Goal: Obtain resource: Obtain resource

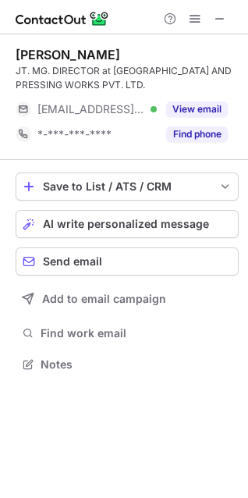
scroll to position [352, 248]
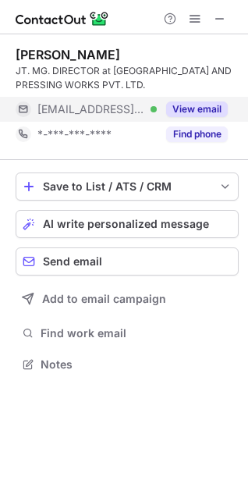
click at [179, 115] on button "View email" at bounding box center [197, 109] width 62 height 16
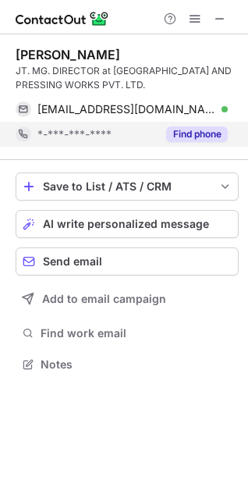
click at [184, 133] on button "Find phone" at bounding box center [197, 134] width 62 height 16
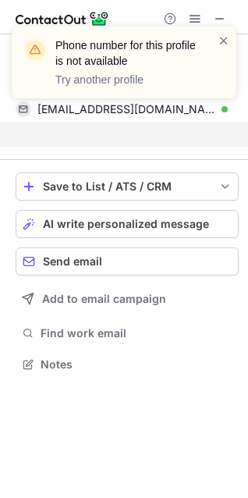
scroll to position [328, 248]
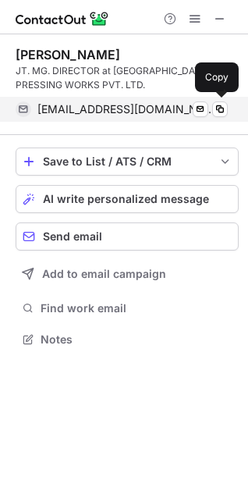
click at [130, 105] on span "kiranpatel@aspee.net" at bounding box center [126, 109] width 179 height 14
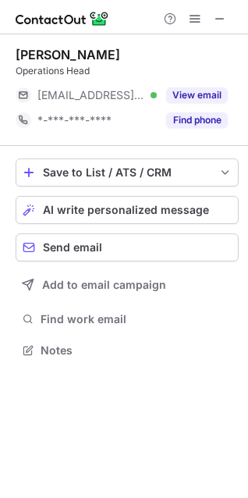
scroll to position [338, 248]
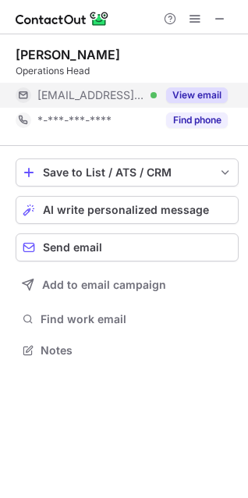
click at [186, 89] on button "View email" at bounding box center [197, 95] width 62 height 16
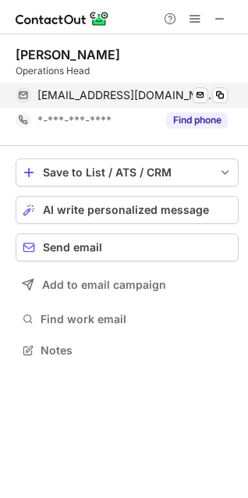
click at [136, 90] on div "ritu@kieindia.com Verified" at bounding box center [132, 95] width 190 height 14
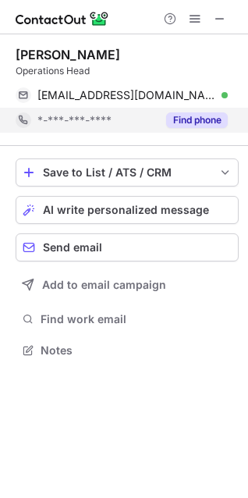
click at [175, 119] on button "Find phone" at bounding box center [197, 120] width 62 height 16
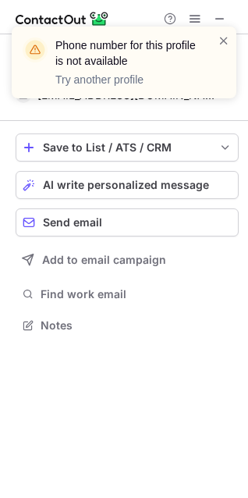
scroll to position [314, 248]
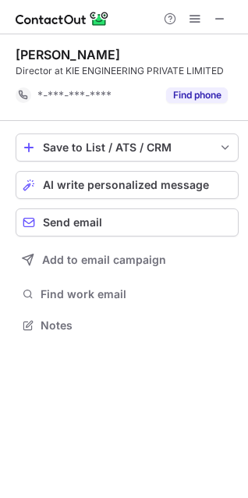
scroll to position [314, 248]
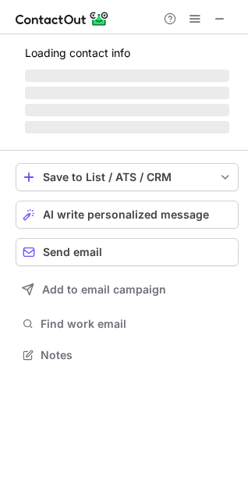
scroll to position [7, 7]
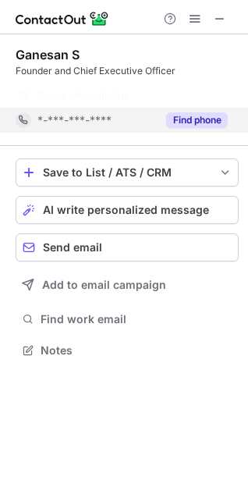
click at [200, 112] on button "Find phone" at bounding box center [197, 120] width 62 height 16
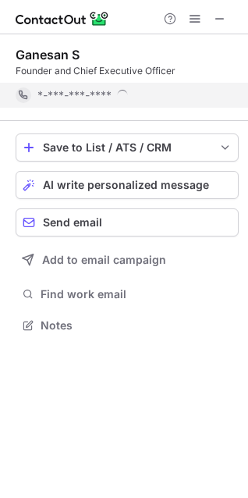
scroll to position [314, 248]
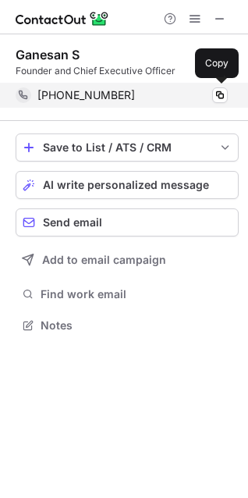
click at [179, 96] on div "+919880483328" at bounding box center [132, 95] width 190 height 14
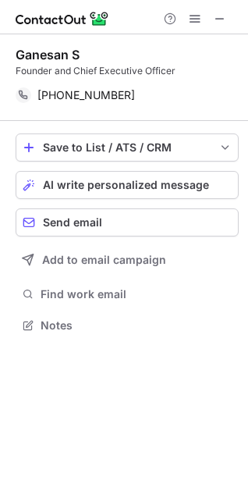
scroll to position [314, 248]
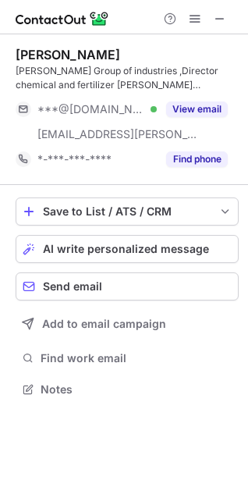
scroll to position [377, 248]
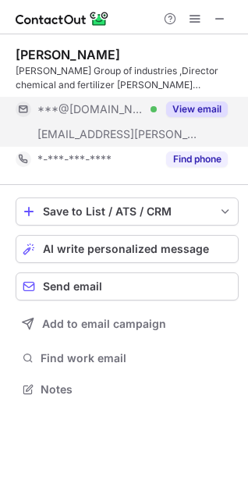
click at [197, 108] on button "View email" at bounding box center [197, 109] width 62 height 16
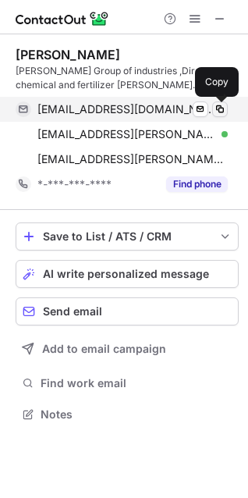
click at [220, 103] on span at bounding box center [220, 109] width 12 height 12
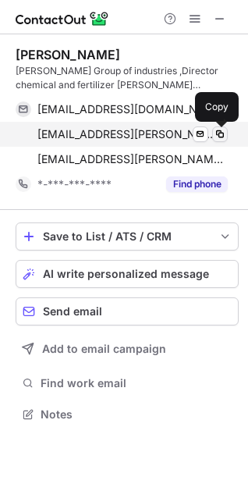
click at [225, 130] on span at bounding box center [220, 134] width 12 height 12
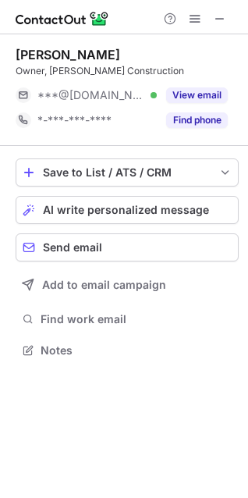
scroll to position [338, 248]
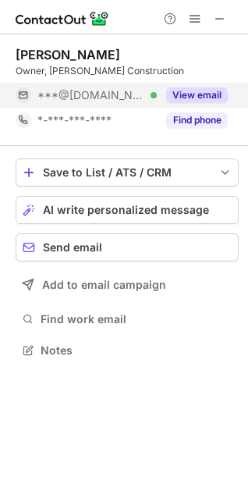
click at [175, 90] on button "View email" at bounding box center [197, 95] width 62 height 16
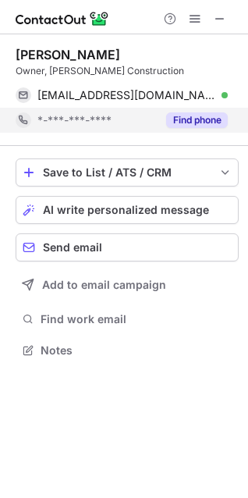
click at [178, 120] on button "Find phone" at bounding box center [197, 120] width 62 height 16
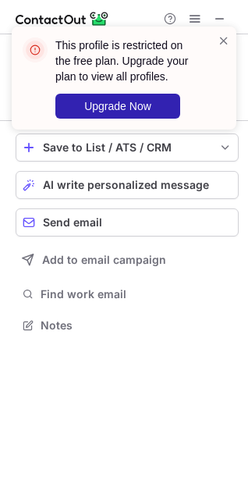
scroll to position [314, 248]
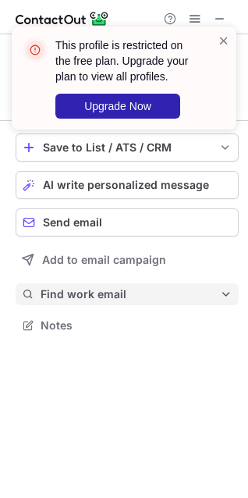
click at [165, 288] on span "Find work email" at bounding box center [130, 294] width 179 height 14
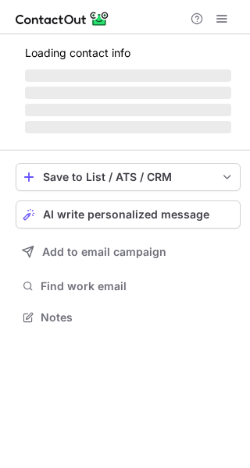
scroll to position [7, 8]
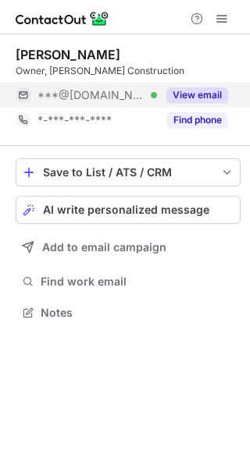
click at [136, 99] on div "***@gmail.com Verified" at bounding box center [96, 95] width 119 height 14
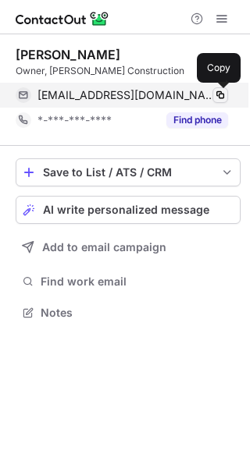
click at [222, 94] on span at bounding box center [220, 95] width 12 height 12
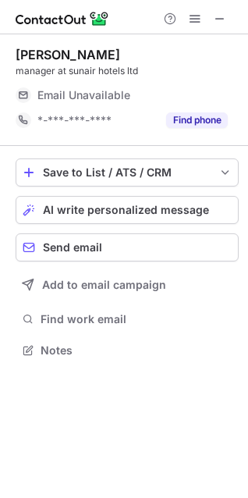
scroll to position [7, 7]
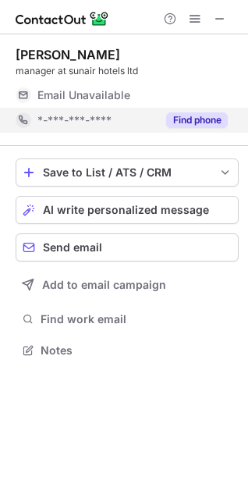
click at [204, 119] on button "Find phone" at bounding box center [197, 120] width 62 height 16
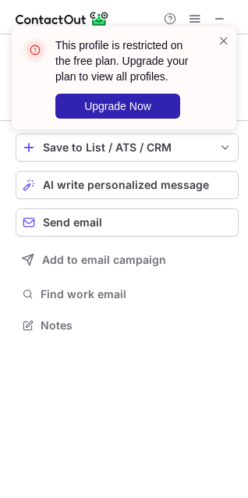
scroll to position [314, 248]
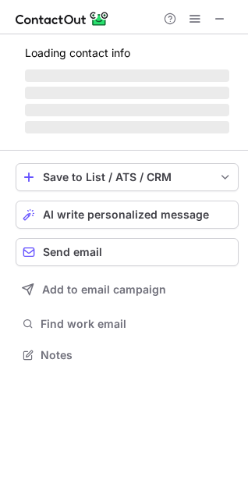
scroll to position [7, 7]
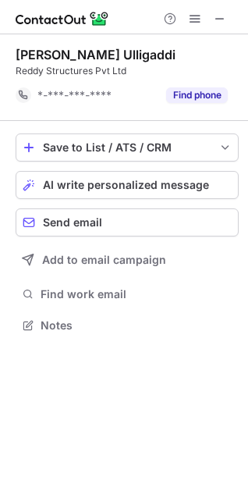
scroll to position [314, 248]
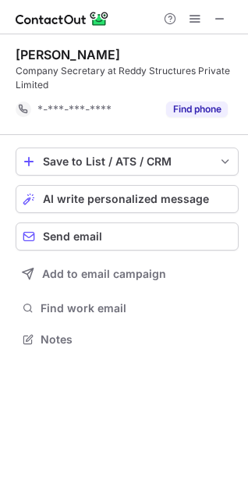
scroll to position [328, 248]
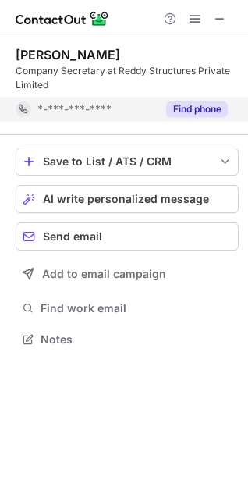
click at [210, 108] on button "Find phone" at bounding box center [197, 109] width 62 height 16
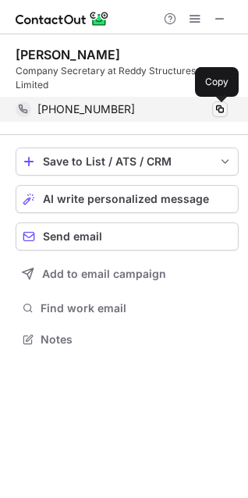
click at [222, 108] on span at bounding box center [220, 109] width 12 height 12
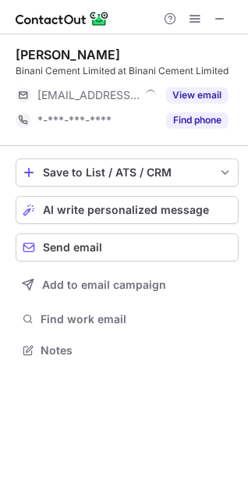
scroll to position [7, 7]
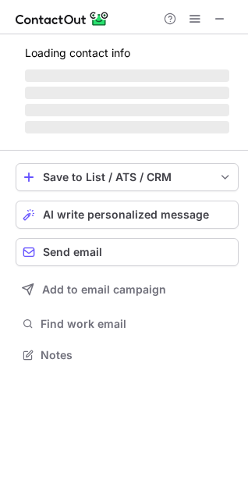
scroll to position [7, 7]
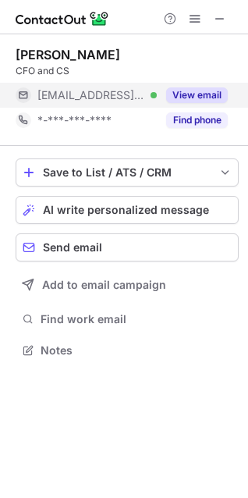
click at [174, 97] on button "View email" at bounding box center [197, 95] width 62 height 16
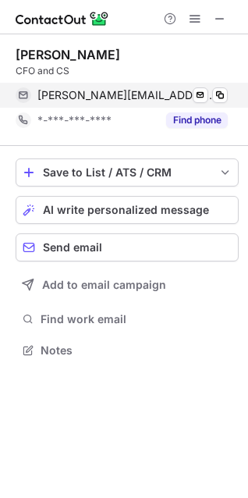
click at [143, 90] on div "viji@binani.net Verified" at bounding box center [132, 95] width 190 height 14
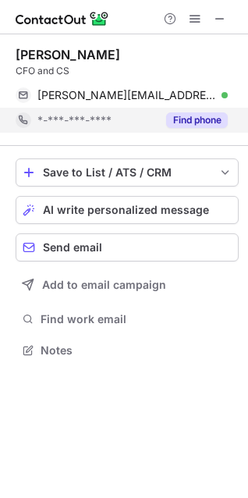
click at [208, 122] on button "Find phone" at bounding box center [197, 120] width 62 height 16
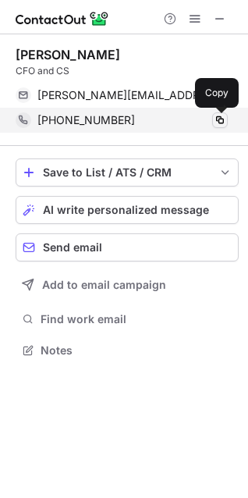
click at [220, 119] on span at bounding box center [220, 120] width 12 height 12
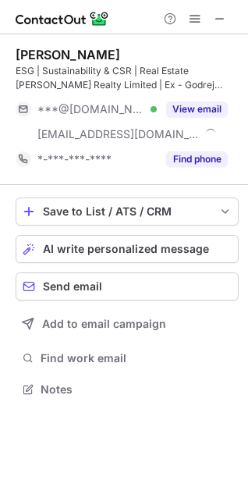
scroll to position [377, 248]
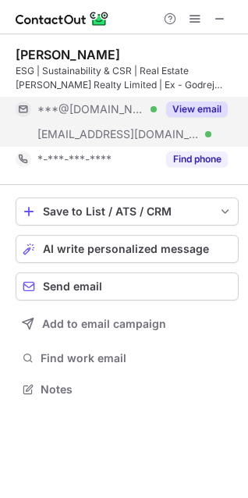
click at [208, 111] on button "View email" at bounding box center [197, 109] width 62 height 16
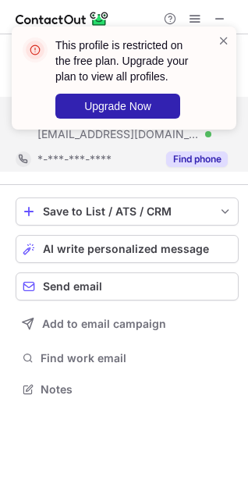
click at [197, 158] on button "Find phone" at bounding box center [197, 159] width 62 height 16
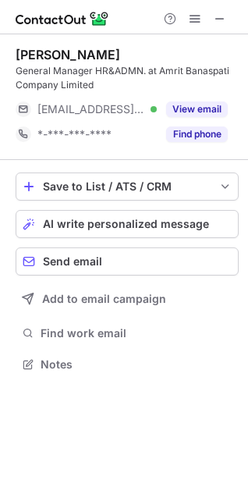
scroll to position [352, 248]
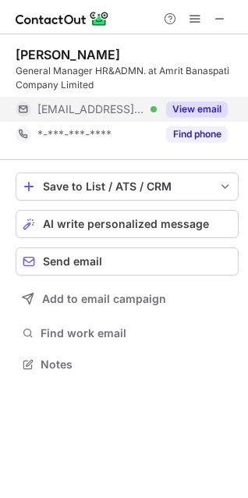
click at [176, 103] on button "View email" at bounding box center [197, 109] width 62 height 16
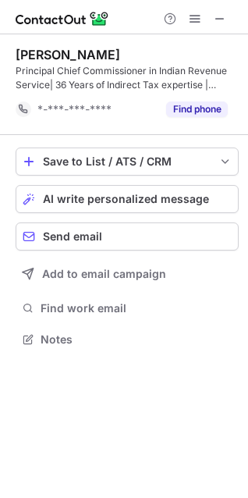
scroll to position [328, 248]
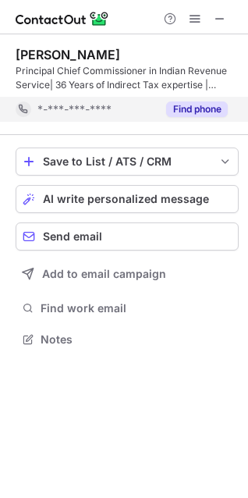
click at [197, 109] on button "Find phone" at bounding box center [197, 109] width 62 height 16
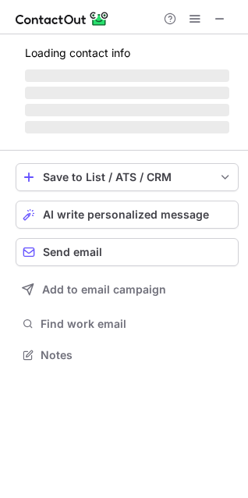
scroll to position [352, 248]
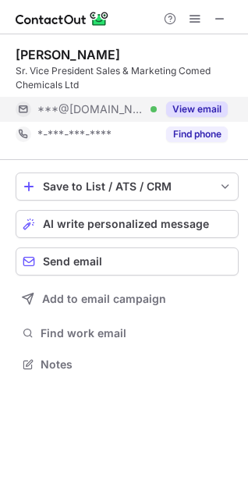
click at [202, 111] on button "View email" at bounding box center [197, 109] width 62 height 16
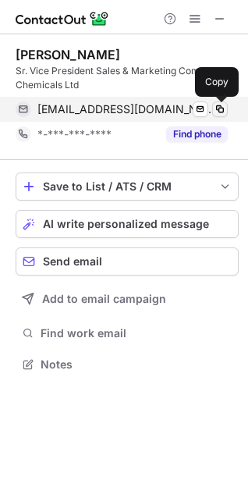
click at [222, 106] on span at bounding box center [220, 109] width 12 height 12
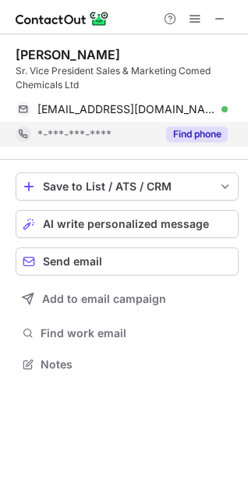
click at [205, 135] on button "Find phone" at bounding box center [197, 134] width 62 height 16
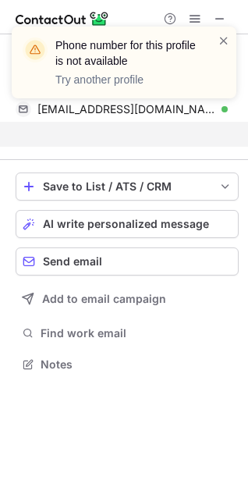
scroll to position [328, 248]
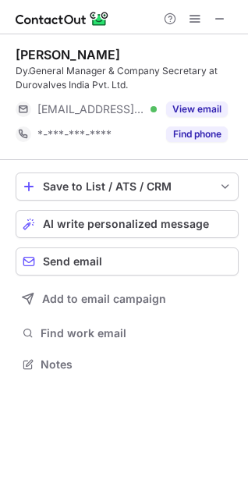
scroll to position [352, 248]
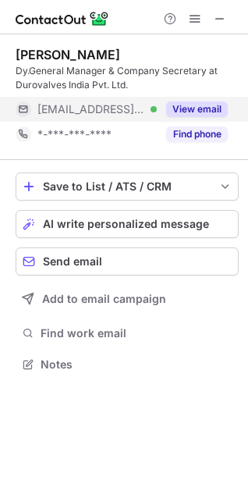
click at [180, 106] on button "View email" at bounding box center [197, 109] width 62 height 16
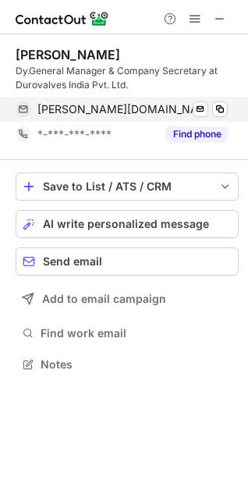
click at [155, 105] on span "sachidanandan.tr@varrocgroup.com" at bounding box center [126, 109] width 179 height 14
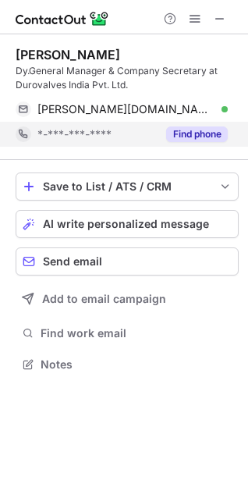
click at [182, 134] on button "Find phone" at bounding box center [197, 134] width 62 height 16
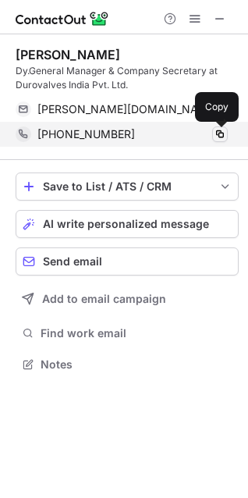
click at [219, 135] on span at bounding box center [220, 134] width 12 height 12
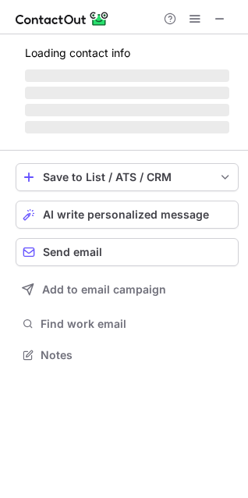
scroll to position [363, 248]
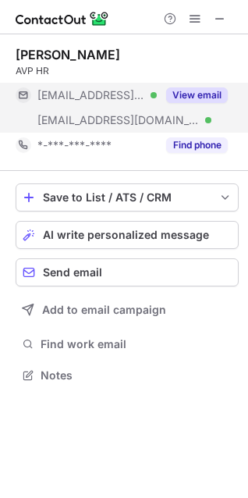
click at [186, 90] on button "View email" at bounding box center [197, 95] width 62 height 16
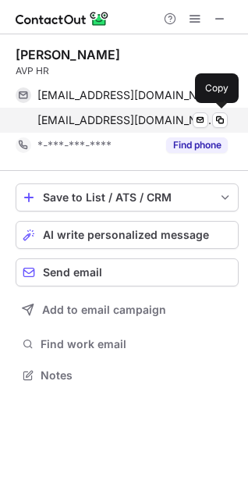
click at [167, 119] on span "srinivas@hotelgreenpark.com" at bounding box center [126, 120] width 179 height 14
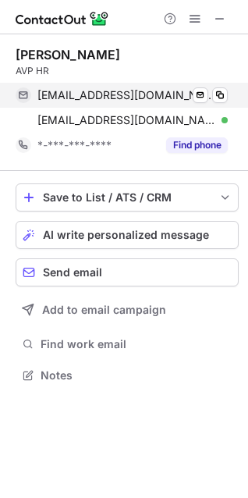
click at [140, 84] on div "perni123@rediffmail.com Verified Send email Copy" at bounding box center [122, 95] width 212 height 25
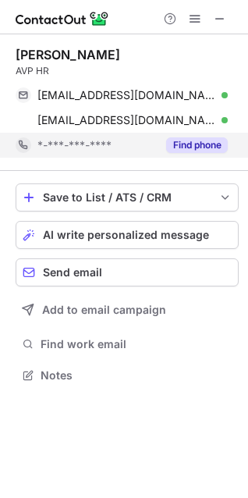
click at [190, 141] on button "Find phone" at bounding box center [197, 145] width 62 height 16
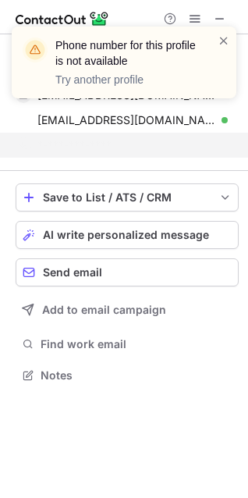
scroll to position [338, 248]
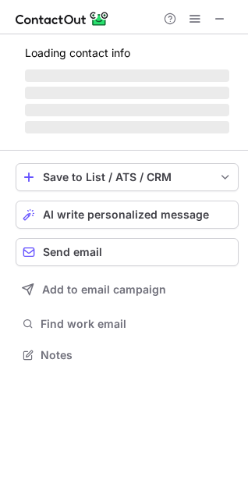
scroll to position [7, 7]
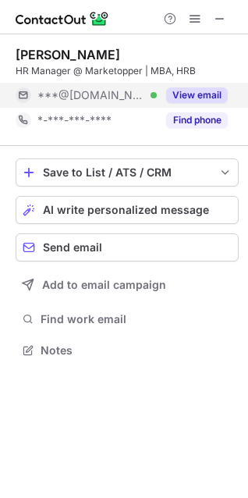
click at [185, 99] on button "View email" at bounding box center [197, 95] width 62 height 16
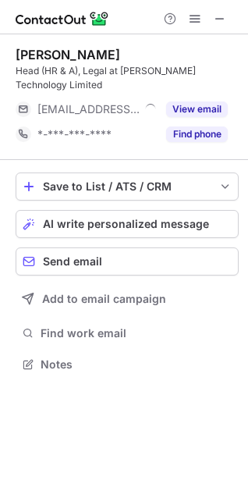
scroll to position [7, 7]
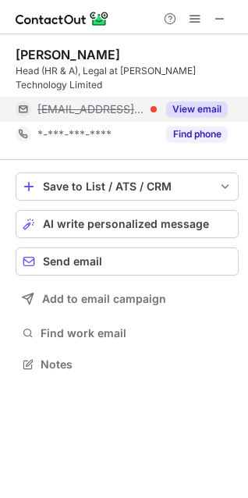
click at [186, 101] on button "View email" at bounding box center [197, 109] width 62 height 16
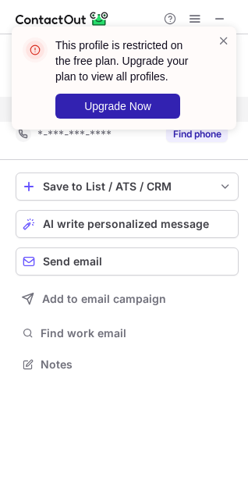
click at [185, 119] on div "This profile is restricted on the free plan. Upgrade your plan to view all prof…" at bounding box center [118, 78] width 200 height 90
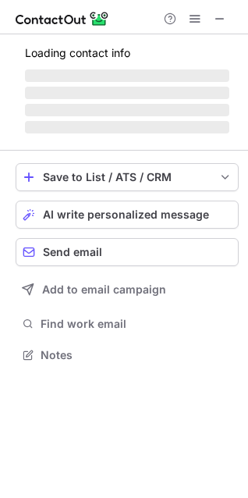
scroll to position [352, 248]
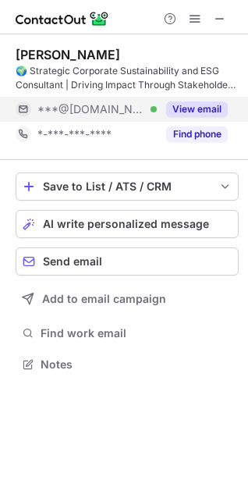
click at [205, 105] on button "View email" at bounding box center [197, 109] width 62 height 16
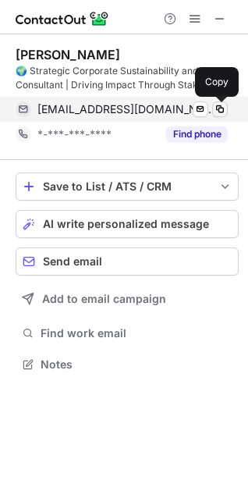
click at [219, 109] on span at bounding box center [220, 109] width 12 height 12
